Goal: Information Seeking & Learning: Understand process/instructions

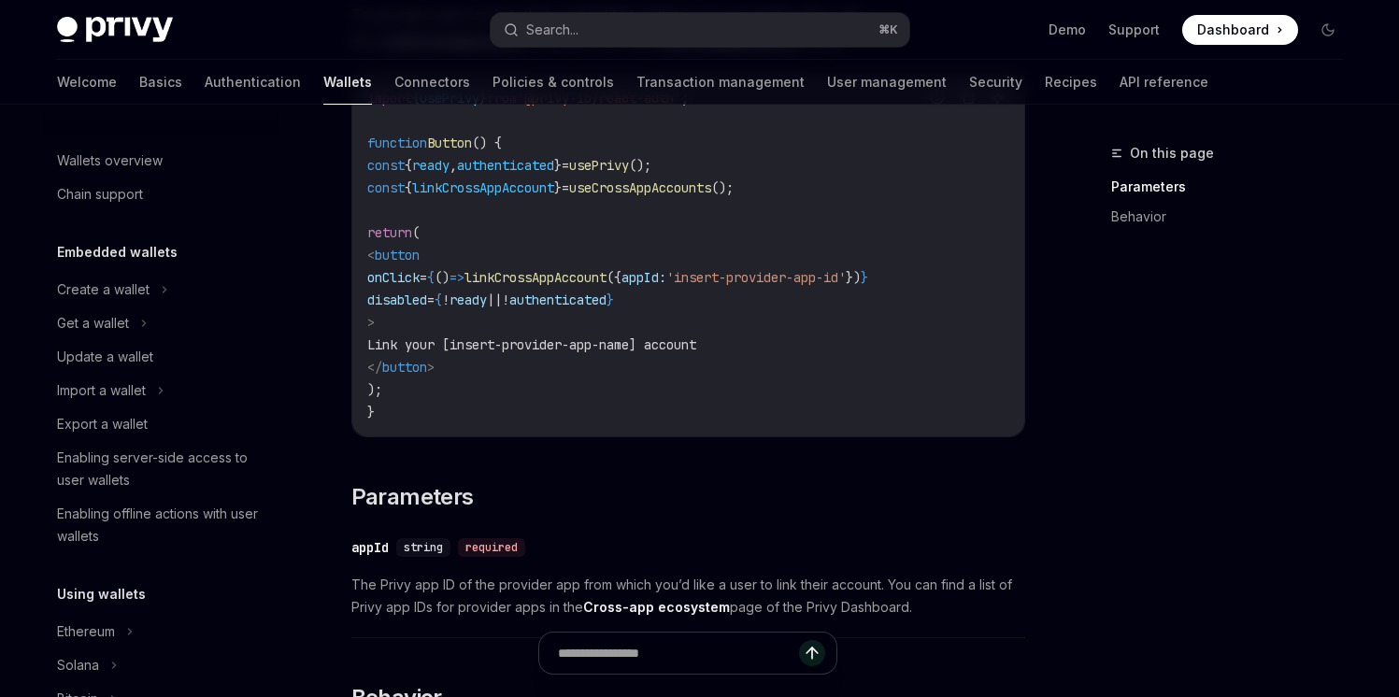
scroll to position [1199, 0]
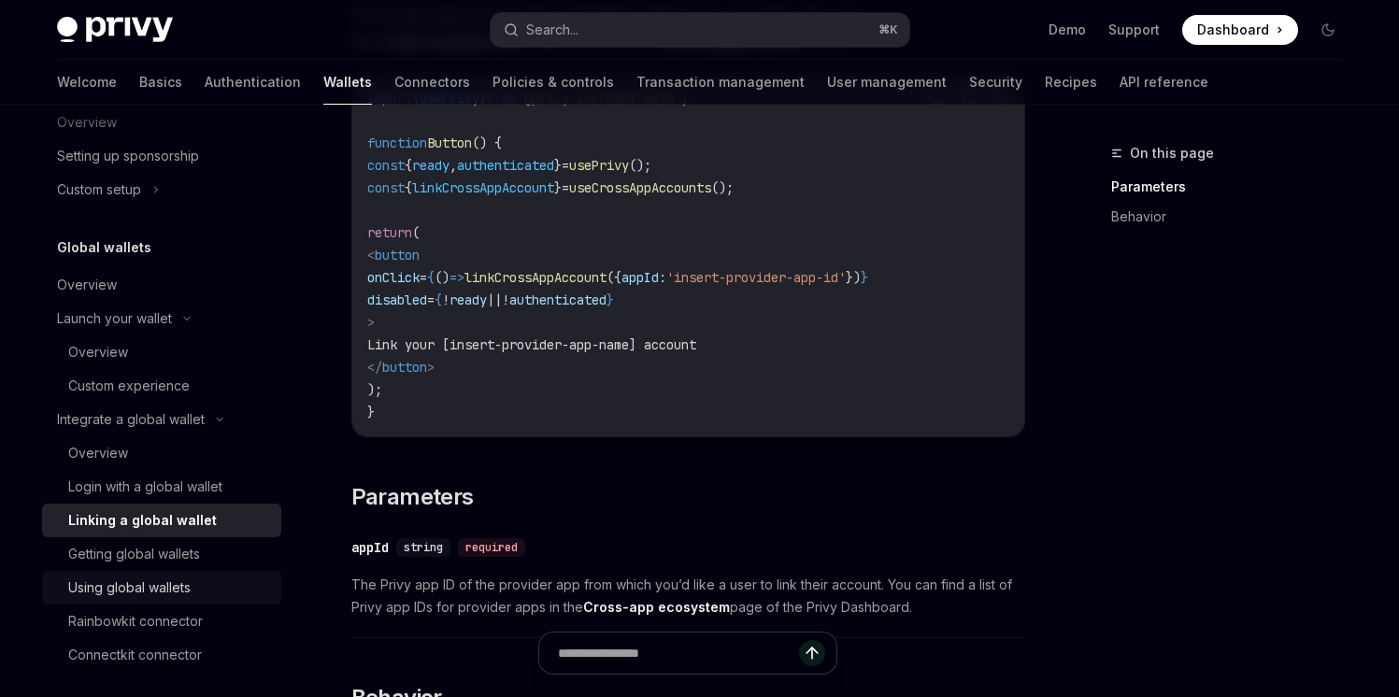
click at [152, 591] on div "Using global wallets" at bounding box center [129, 588] width 122 height 22
type textarea "*"
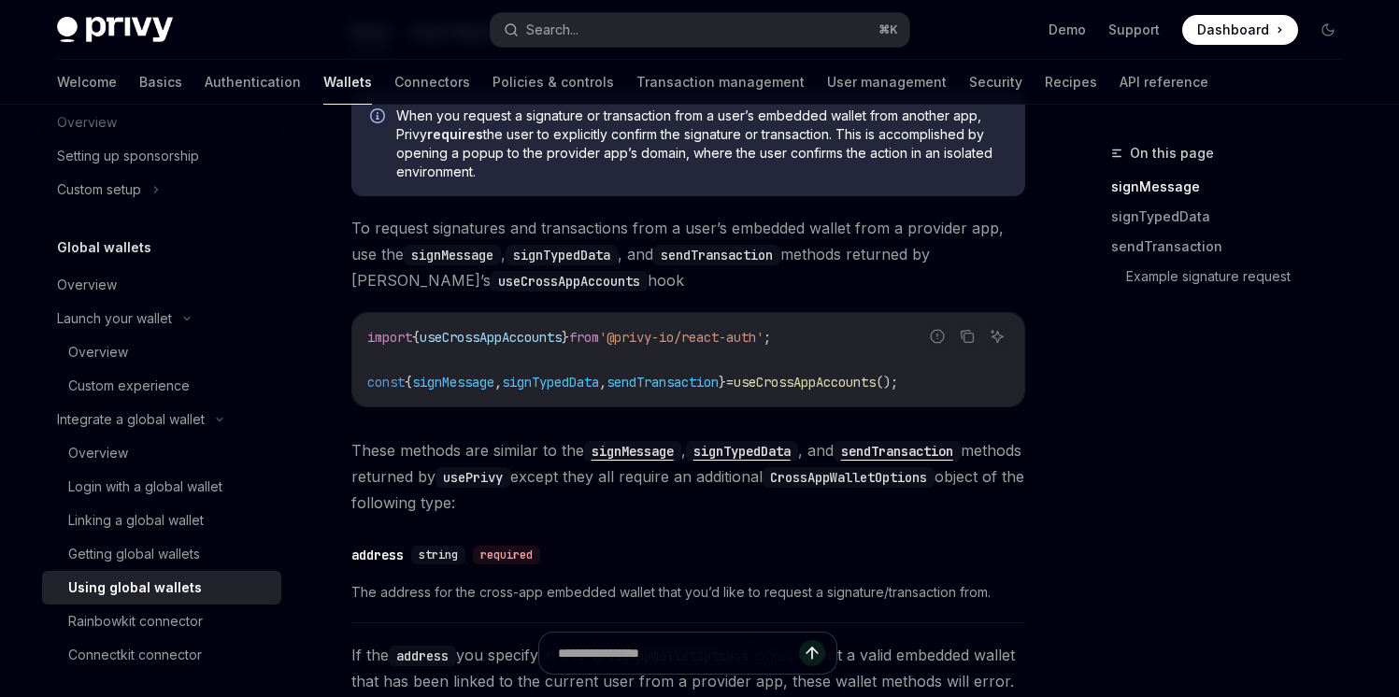
scroll to position [252, 0]
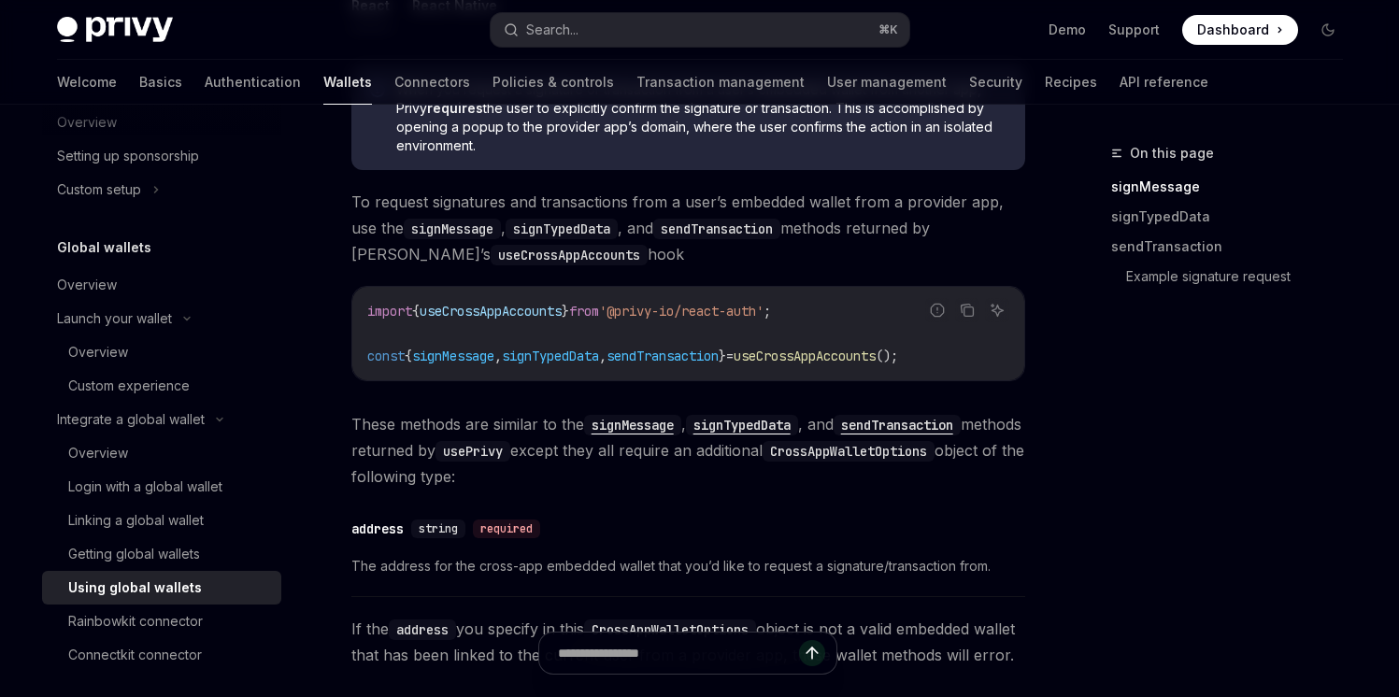
click at [871, 360] on span "useCrossAppAccounts" at bounding box center [805, 356] width 142 height 17
copy span "useCrossAppAccounts"
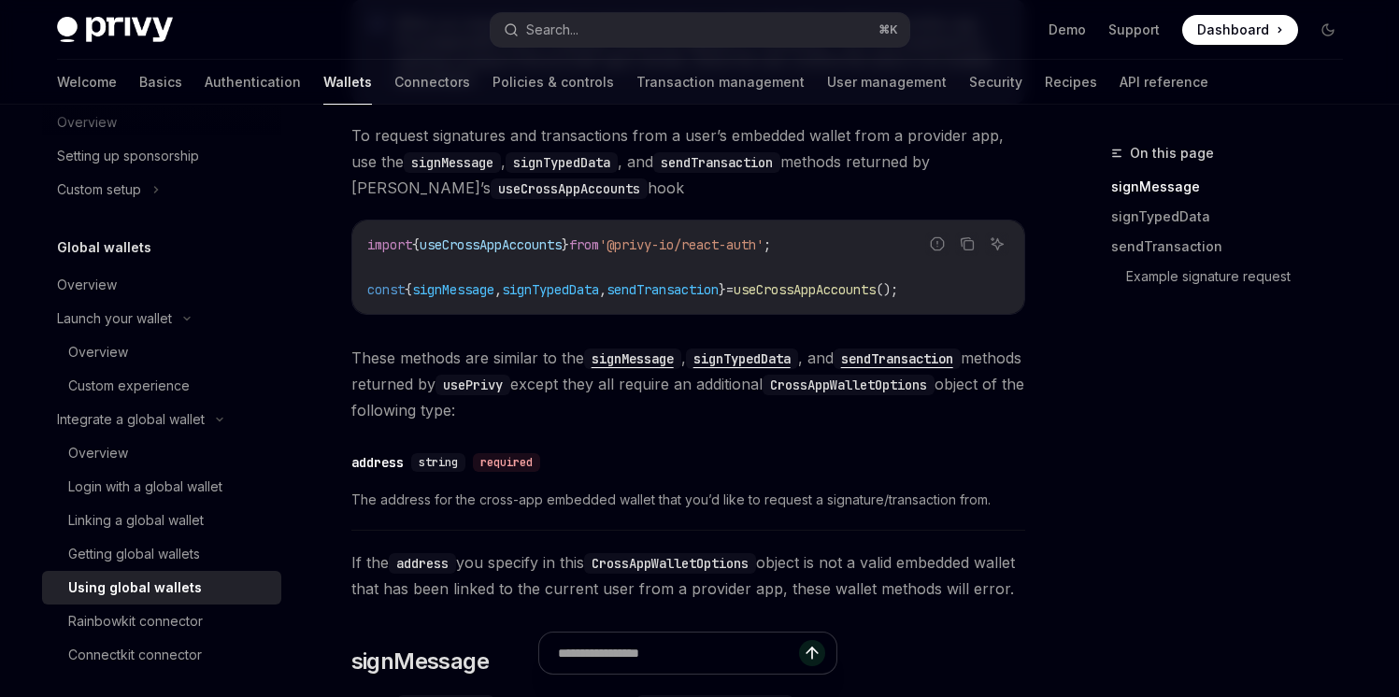
scroll to position [321, 0]
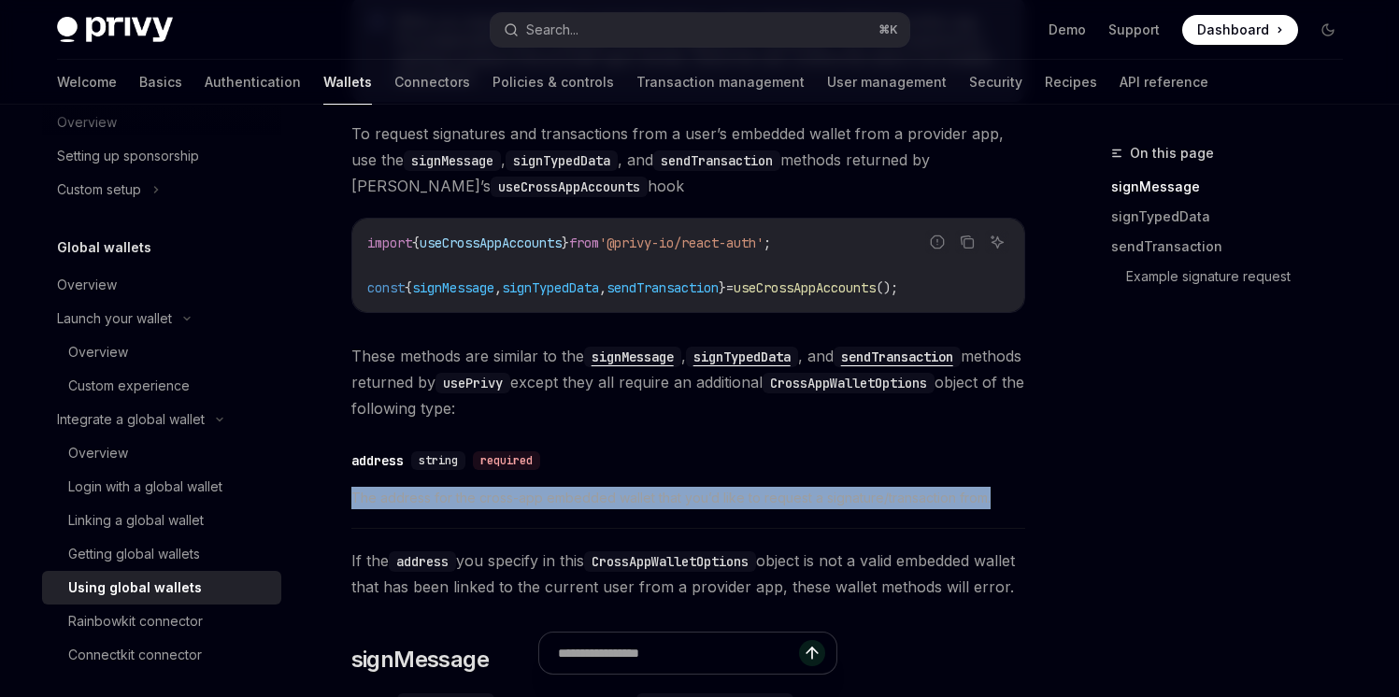
drag, startPoint x: 353, startPoint y: 495, endPoint x: 1048, endPoint y: 495, distance: 695.2
copy span "The address for the cross-app embedded wallet that you’d like to request a sign…"
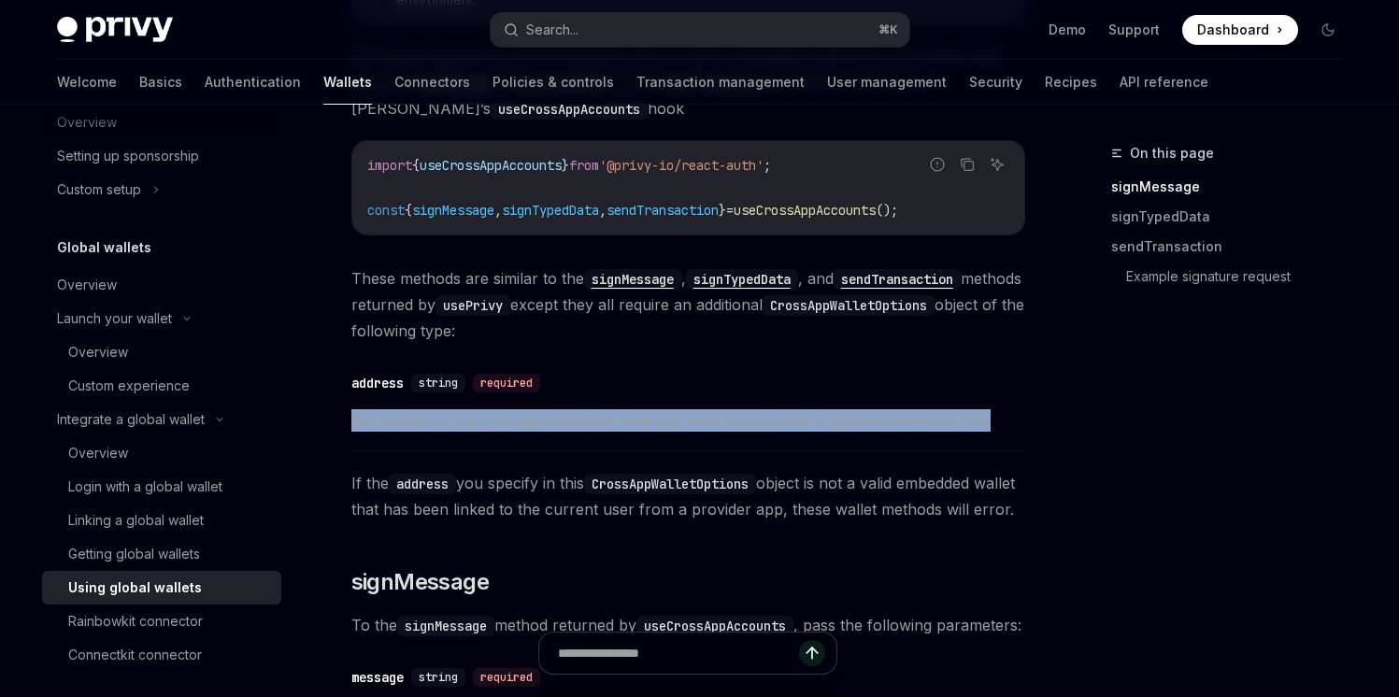
scroll to position [396, 0]
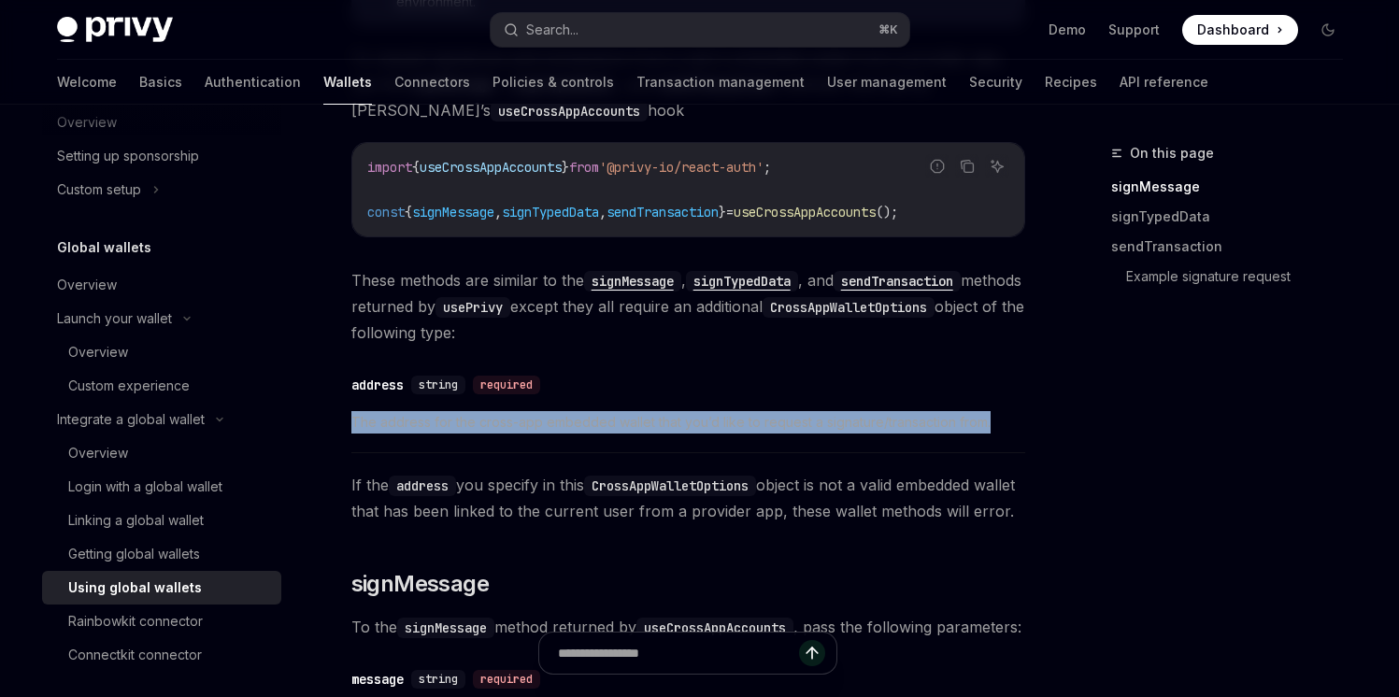
drag, startPoint x: 439, startPoint y: 548, endPoint x: 350, endPoint y: 477, distance: 113.7
click at [351, 476] on span "If the address you specify in this CrossAppWalletOptions object is not a valid …" at bounding box center [688, 498] width 674 height 52
copy span "If the address you specify in this CrossAppWalletOptions object is not a valid …"
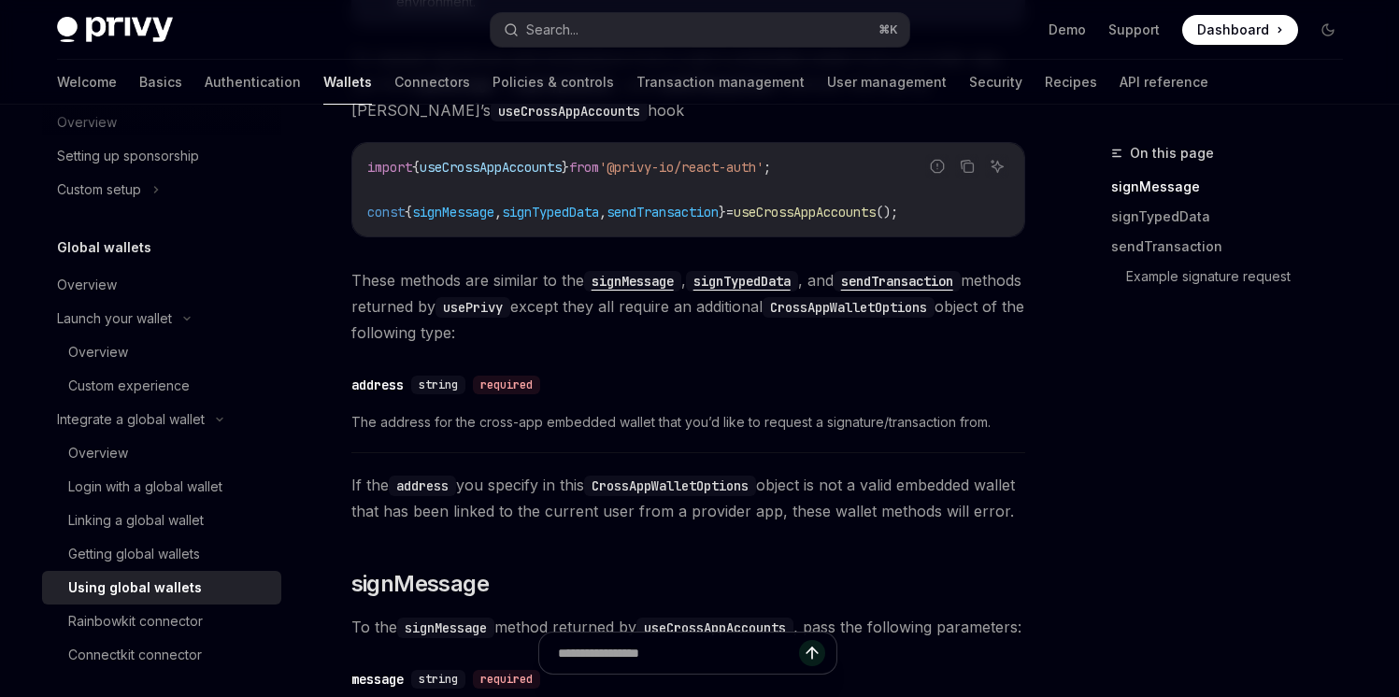
drag, startPoint x: 419, startPoint y: 548, endPoint x: 378, endPoint y: 341, distance: 211.5
click at [409, 520] on span "If the address you specify in this CrossAppWalletOptions object is not a valid …" at bounding box center [688, 498] width 674 height 52
click at [378, 339] on span "These methods are similar to the signMessage , signTypedData , and sendTransact…" at bounding box center [688, 306] width 674 height 78
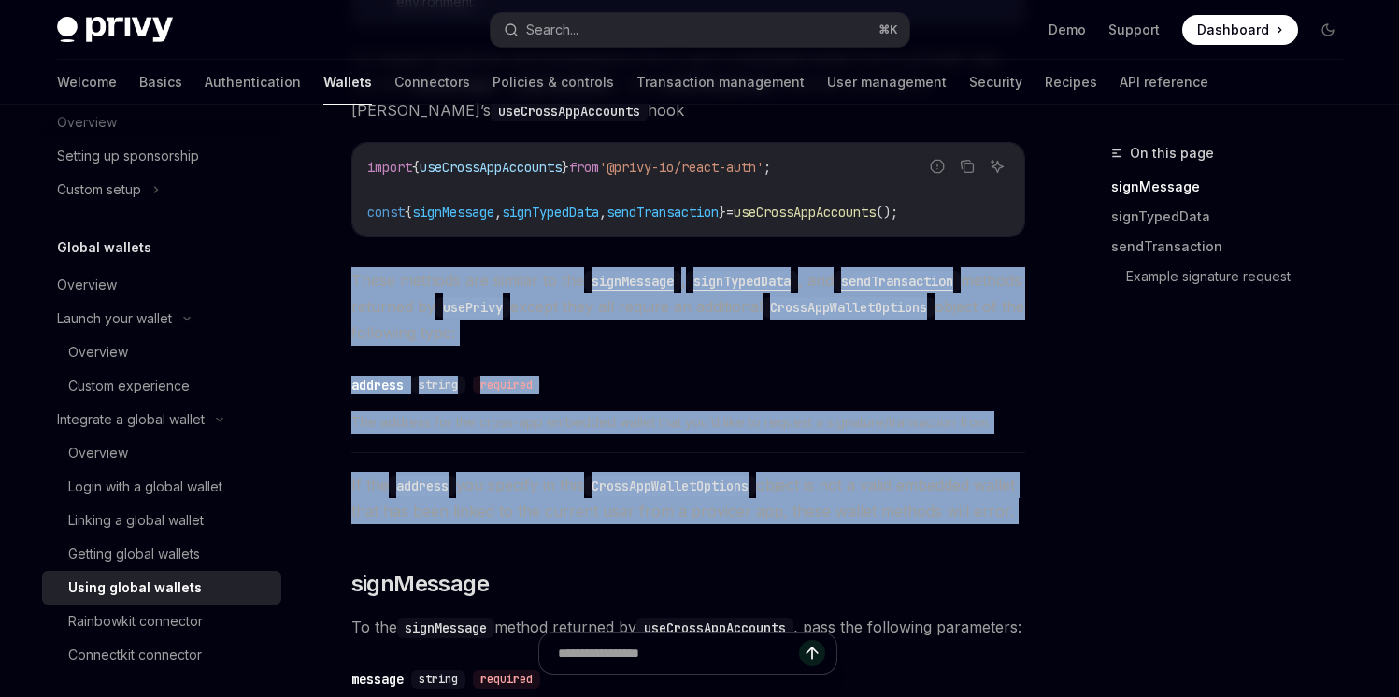
drag, startPoint x: 351, startPoint y: 278, endPoint x: 516, endPoint y: 569, distance: 333.9
copy div "These methods are similar to the signMessage , signTypedData , and sendTransact…"
